Goal: Task Accomplishment & Management: Use online tool/utility

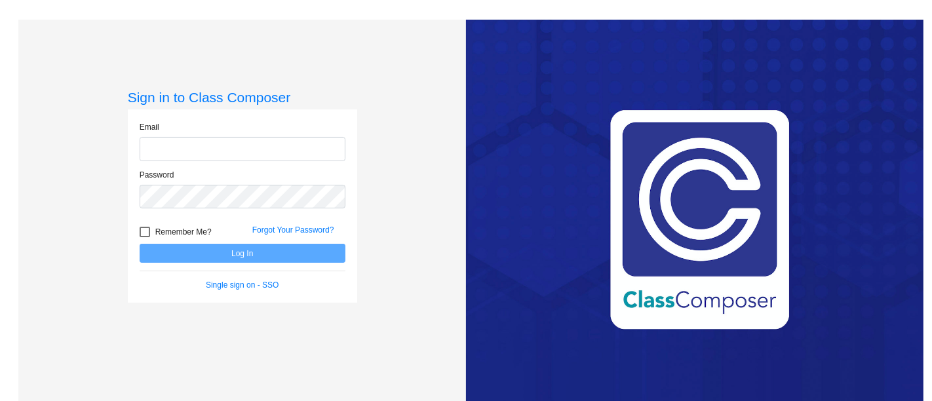
type input "[EMAIL_ADDRESS][DOMAIN_NAME]"
click at [229, 254] on button "Log In" at bounding box center [243, 253] width 206 height 19
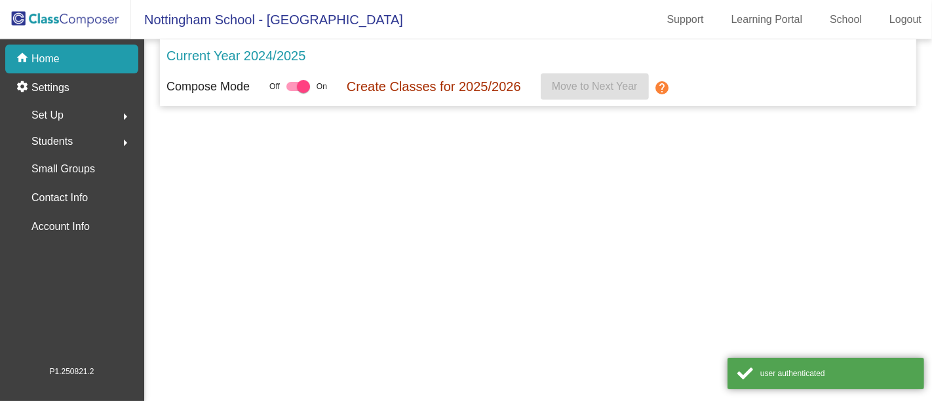
click at [229, 254] on mat-sidenav-content "Current Year 2024/2025 Compose Mode Off On Create Classes for 2025/2026 Move to…" at bounding box center [538, 220] width 788 height 362
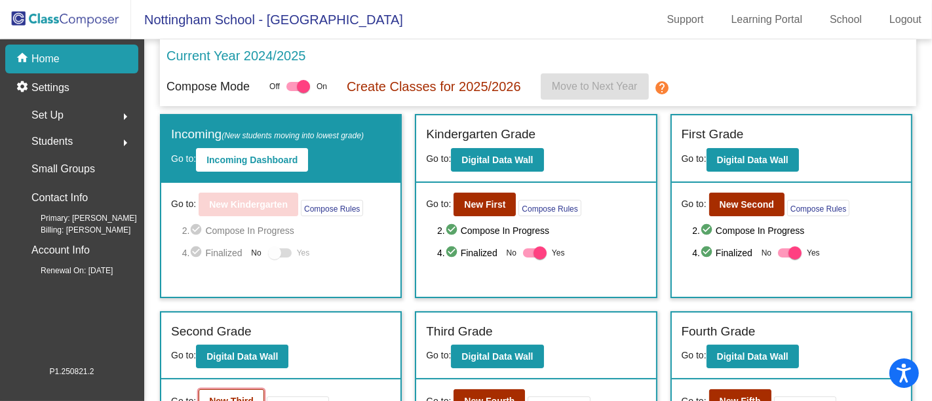
click at [226, 391] on button "New Third" at bounding box center [232, 401] width 66 height 24
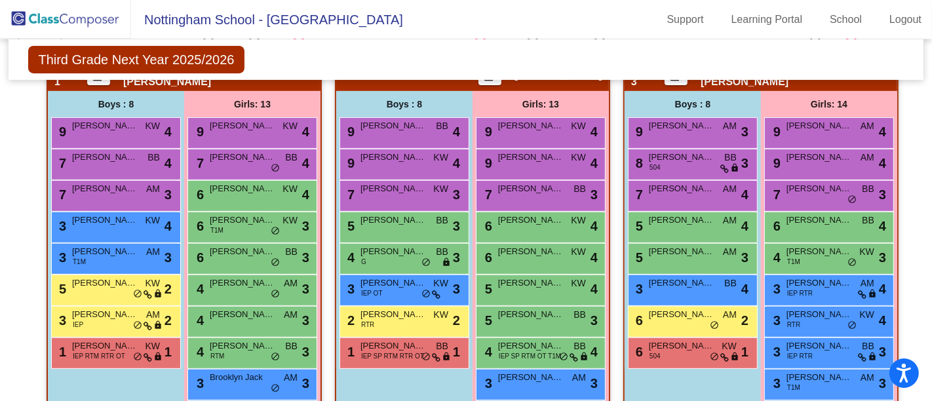
scroll to position [322, 0]
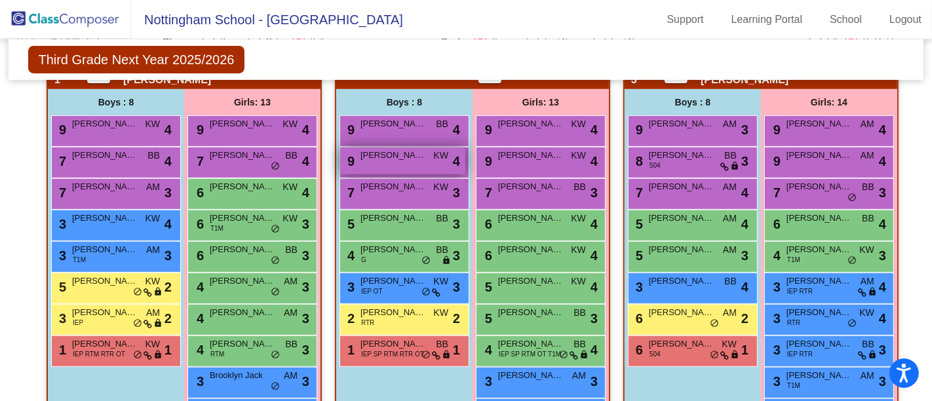
click at [425, 147] on div "9 [PERSON_NAME] KW lock do_not_disturb_alt 4" at bounding box center [402, 160] width 125 height 27
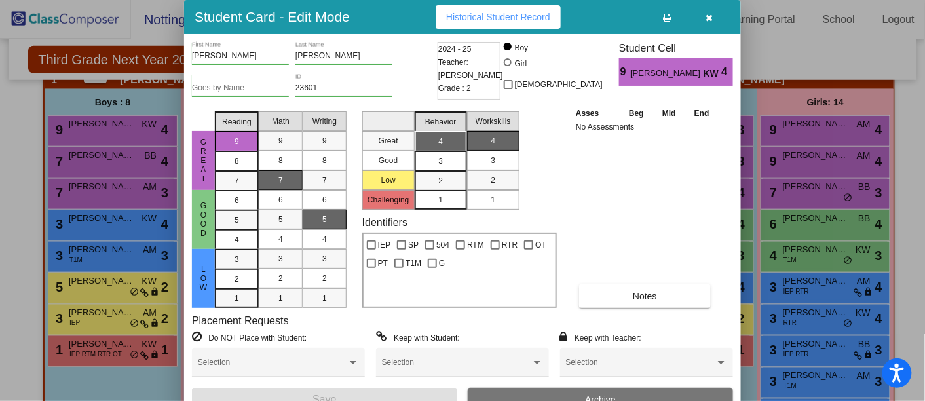
click at [710, 16] on icon "button" at bounding box center [709, 17] width 7 height 9
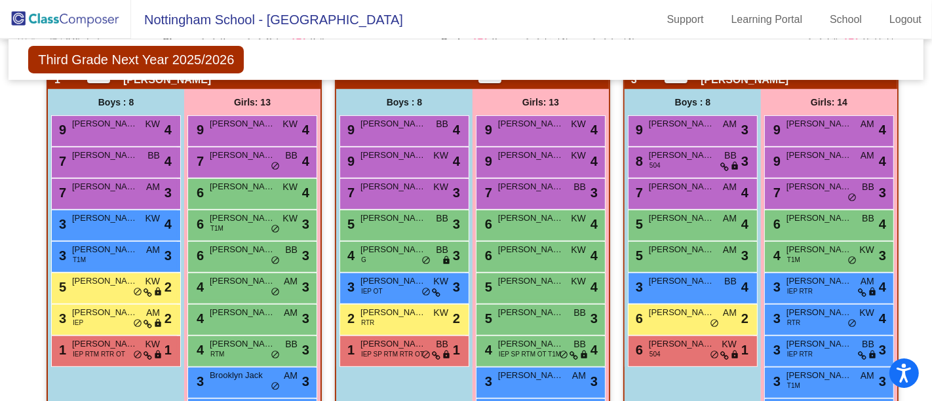
click at [537, 71] on div "Third Grade Next Year 2025/2026 Edit Composition Off On Incoming Digital Data W…" at bounding box center [466, 59] width 914 height 41
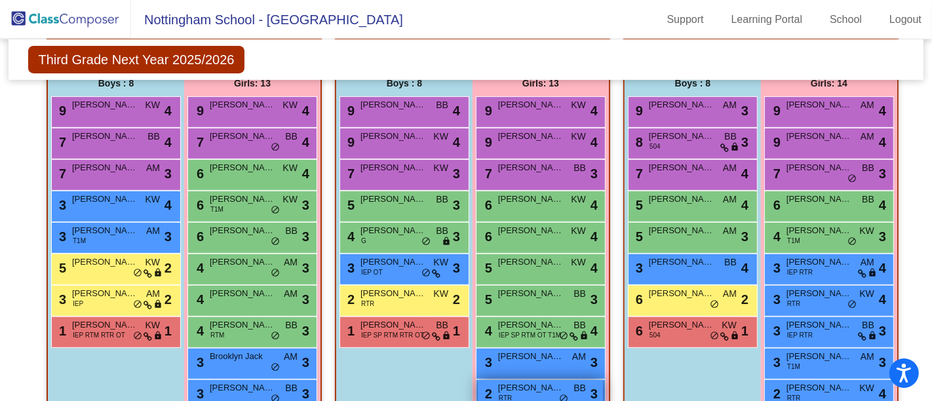
scroll to position [328, 0]
